Goal: Information Seeking & Learning: Learn about a topic

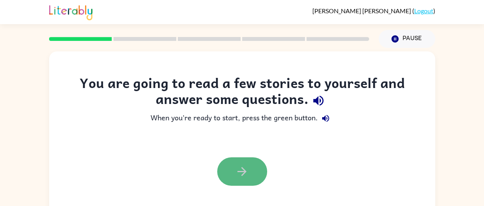
click at [233, 170] on button "button" at bounding box center [242, 172] width 50 height 28
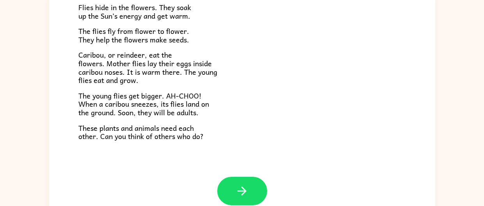
scroll to position [68, 0]
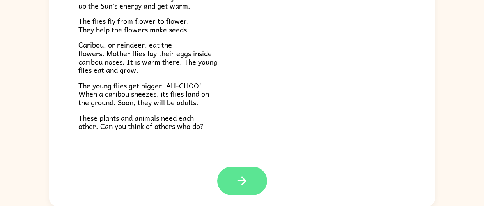
click at [234, 178] on button "button" at bounding box center [242, 181] width 50 height 28
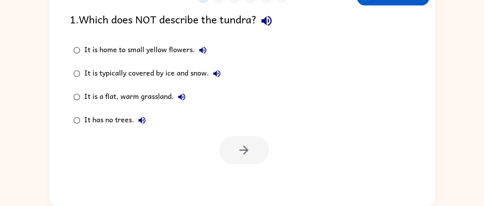
scroll to position [0, 0]
click at [152, 94] on div "It is a flat, warm grassland." at bounding box center [136, 97] width 105 height 16
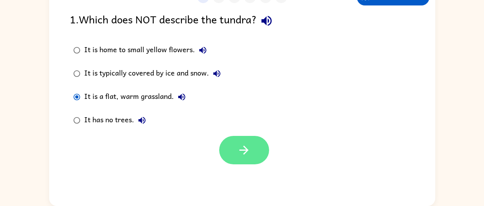
click at [243, 143] on button "button" at bounding box center [244, 150] width 50 height 28
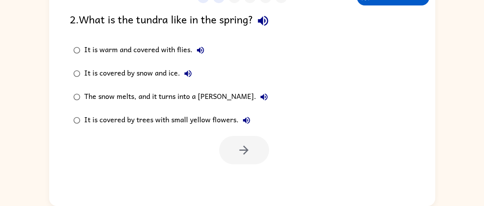
click at [164, 120] on div "It is covered by trees with small yellow flowers." at bounding box center [169, 121] width 170 height 16
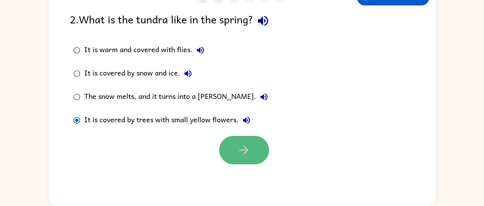
click at [237, 149] on button "button" at bounding box center [244, 150] width 50 height 28
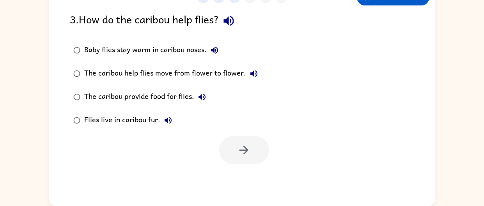
click at [166, 48] on div "Baby flies stay warm in caribou noses." at bounding box center [153, 51] width 138 height 16
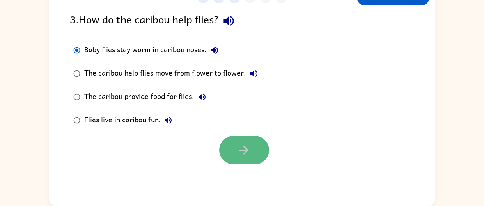
click at [259, 140] on button "button" at bounding box center [244, 150] width 50 height 28
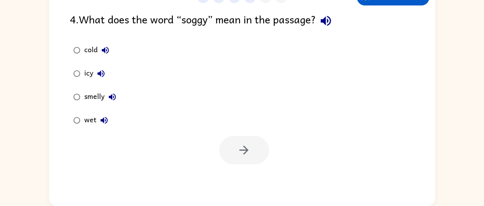
click at [91, 95] on div "smelly" at bounding box center [102, 97] width 36 height 16
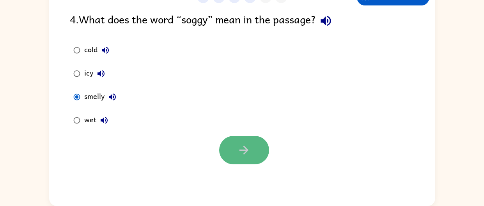
click at [241, 144] on icon "button" at bounding box center [244, 150] width 14 height 14
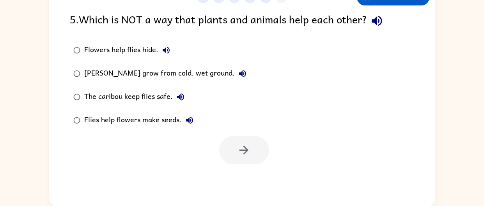
click at [148, 51] on div "Flowers help flies hide." at bounding box center [129, 51] width 90 height 16
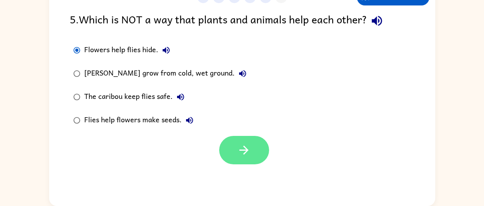
click at [244, 143] on icon "button" at bounding box center [244, 150] width 14 height 14
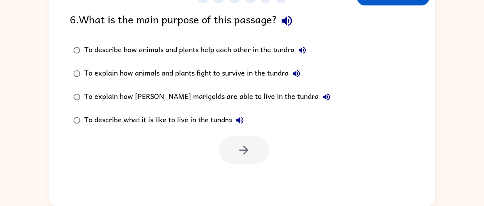
click at [201, 71] on div "To explain how animals and plants fight to survive in the tundra" at bounding box center [194, 74] width 220 height 16
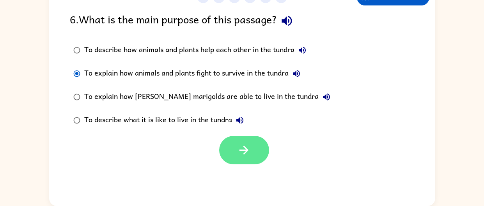
click at [241, 149] on icon "button" at bounding box center [244, 150] width 14 height 14
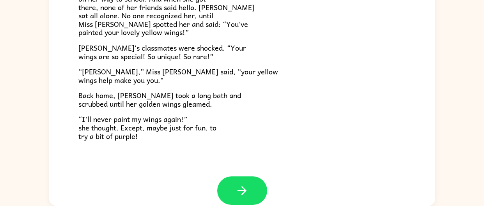
scroll to position [218, 0]
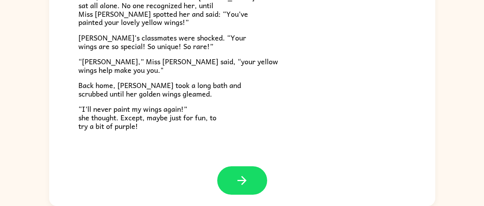
click at [264, 172] on div at bounding box center [242, 180] width 50 height 28
click at [241, 174] on icon "button" at bounding box center [242, 181] width 14 height 14
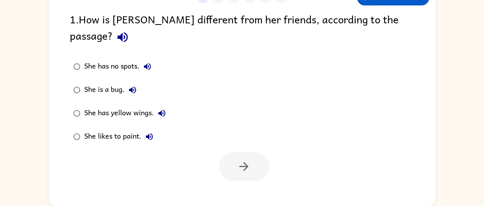
scroll to position [0, 0]
click at [142, 106] on div "She has yellow wings." at bounding box center [126, 114] width 85 height 16
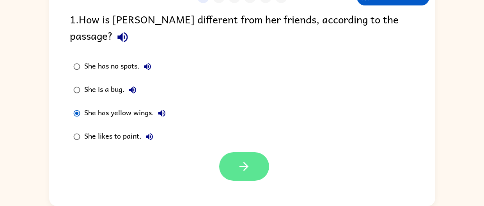
click at [240, 160] on icon "button" at bounding box center [244, 167] width 14 height 14
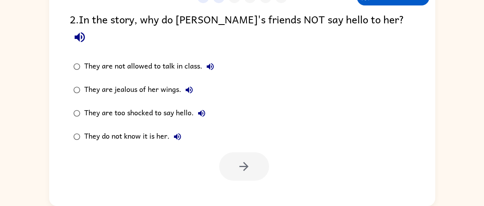
click at [148, 129] on div "They do not know it is her." at bounding box center [134, 137] width 101 height 16
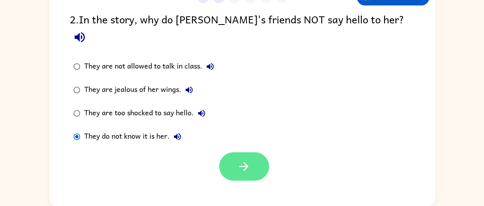
click at [261, 152] on button "button" at bounding box center [244, 166] width 50 height 28
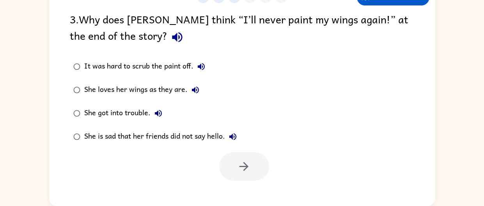
click at [144, 84] on div "She loves her wings as they are." at bounding box center [143, 90] width 119 height 16
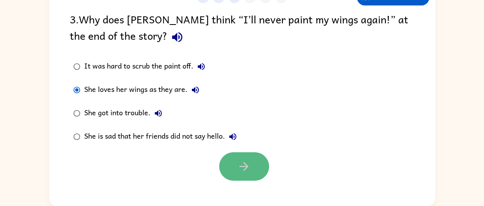
click at [238, 166] on icon "button" at bounding box center [244, 167] width 14 height 14
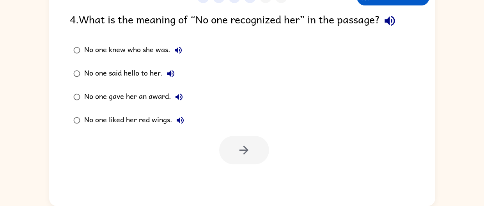
click at [116, 49] on div "No one knew who she was." at bounding box center [135, 51] width 102 height 16
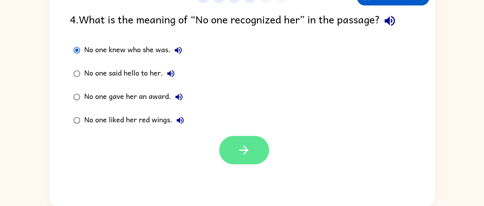
click at [240, 153] on icon "button" at bounding box center [244, 150] width 14 height 14
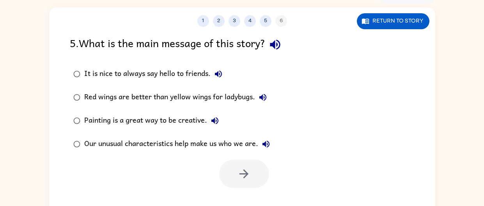
scroll to position [46, 0]
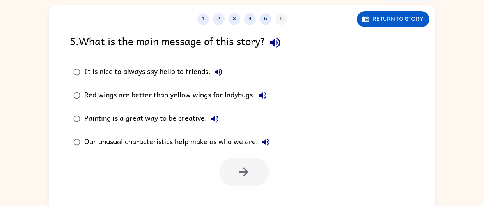
click at [191, 140] on div "Our unusual characteristics help make us who we are." at bounding box center [178, 143] width 189 height 16
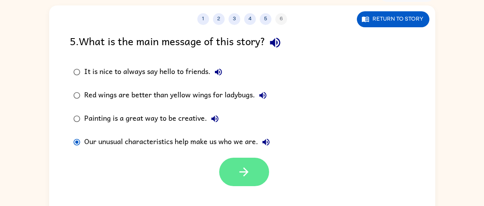
click at [263, 175] on button "button" at bounding box center [244, 172] width 50 height 28
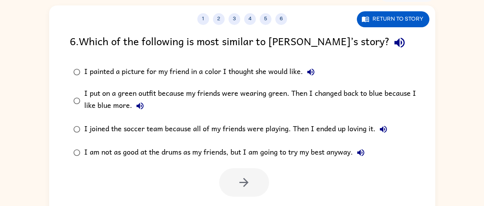
click at [131, 152] on div "I am not as good at the drums as my friends, but I am going to try my best anyw…" at bounding box center [226, 153] width 284 height 16
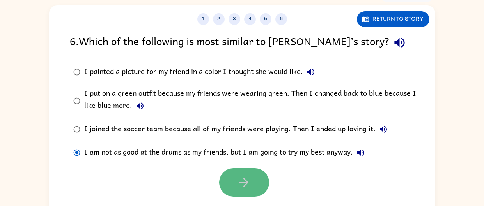
click at [232, 187] on button "button" at bounding box center [244, 182] width 50 height 28
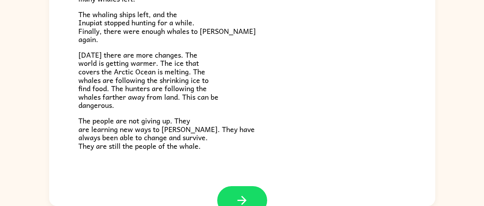
scroll to position [245, 0]
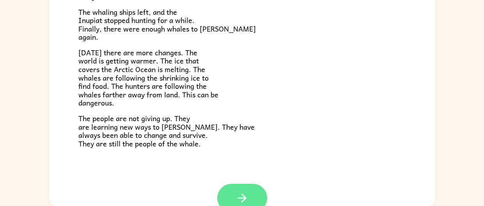
click at [247, 195] on icon "button" at bounding box center [242, 198] width 14 height 14
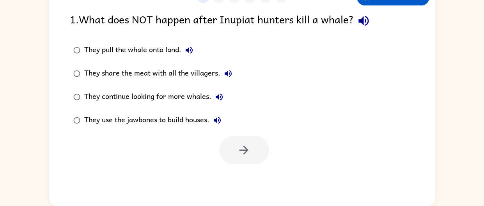
scroll to position [0, 0]
click at [132, 97] on div "They continue looking for more whales." at bounding box center [155, 97] width 143 height 16
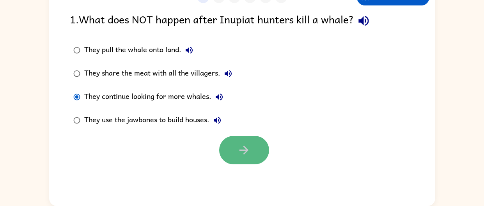
click at [238, 140] on button "button" at bounding box center [244, 150] width 50 height 28
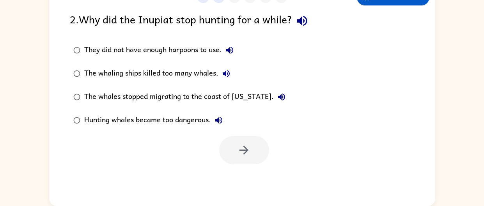
click at [186, 76] on div "The whaling ships killed too many whales." at bounding box center [159, 74] width 150 height 16
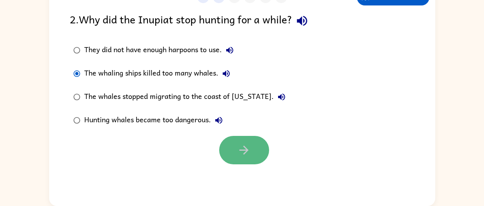
click at [238, 150] on icon "button" at bounding box center [244, 150] width 14 height 14
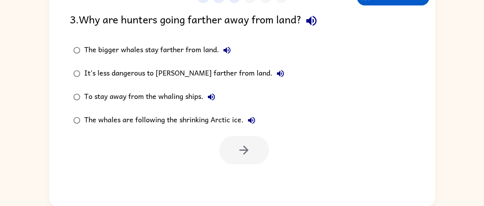
click at [204, 122] on div "The whales are following the shrinking Arctic ice." at bounding box center [171, 121] width 175 height 16
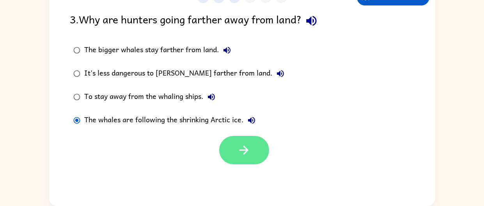
click at [234, 152] on button "button" at bounding box center [244, 150] width 50 height 28
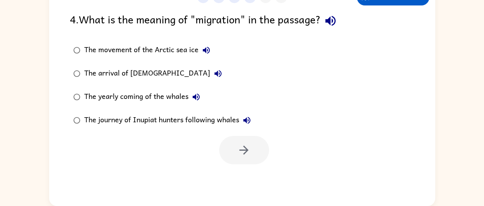
click at [135, 91] on div "The yearly coming of the whales" at bounding box center [144, 97] width 120 height 16
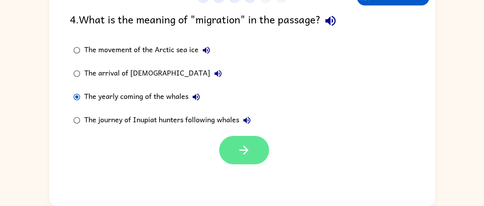
click at [248, 150] on icon "button" at bounding box center [244, 150] width 14 height 14
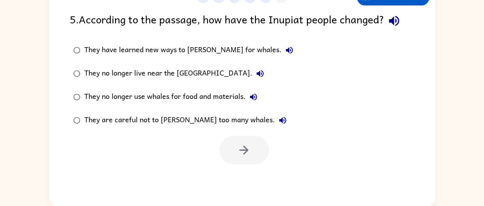
click at [204, 121] on div "They are careful not to [PERSON_NAME] too many whales." at bounding box center [187, 121] width 206 height 16
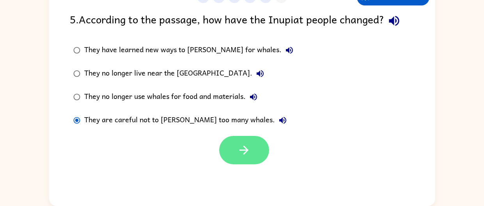
click at [236, 145] on button "button" at bounding box center [244, 150] width 50 height 28
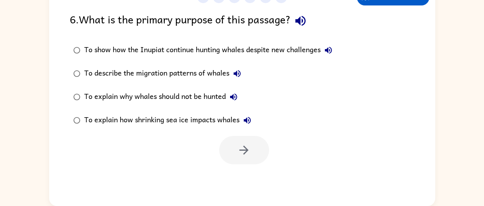
click at [326, 48] on icon "button" at bounding box center [328, 50] width 9 height 9
click at [174, 70] on div "To describe the migration patterns of whales" at bounding box center [164, 74] width 161 height 16
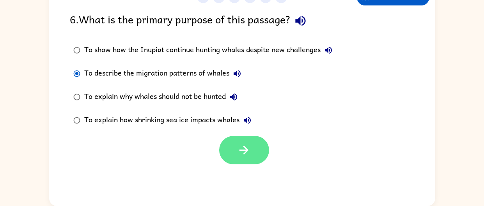
click at [231, 147] on button "button" at bounding box center [244, 150] width 50 height 28
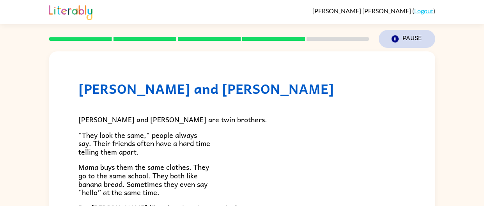
click at [398, 36] on icon "Pause" at bounding box center [395, 39] width 9 height 9
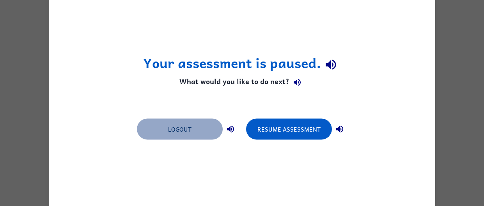
click at [172, 123] on button "Logout" at bounding box center [180, 129] width 86 height 21
